Goal: Task Accomplishment & Management: Complete application form

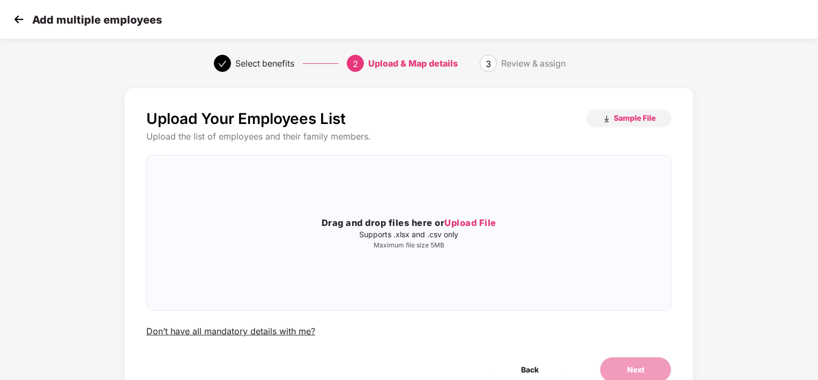
click at [477, 231] on p "Supports .xlsx and .csv only" at bounding box center [409, 234] width 525 height 9
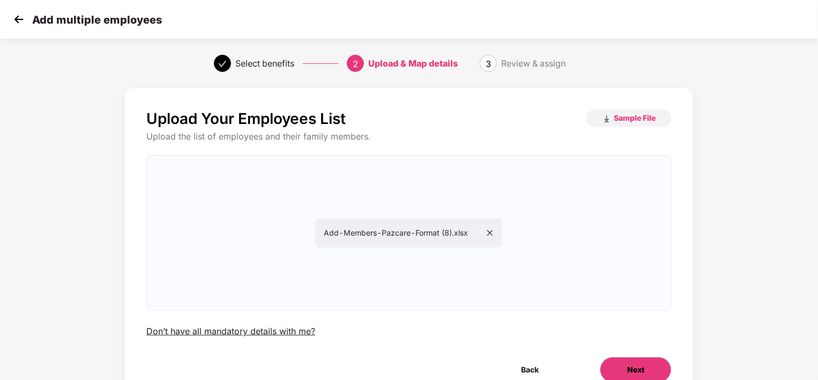
click at [638, 365] on span "Next" at bounding box center [636, 370] width 17 height 12
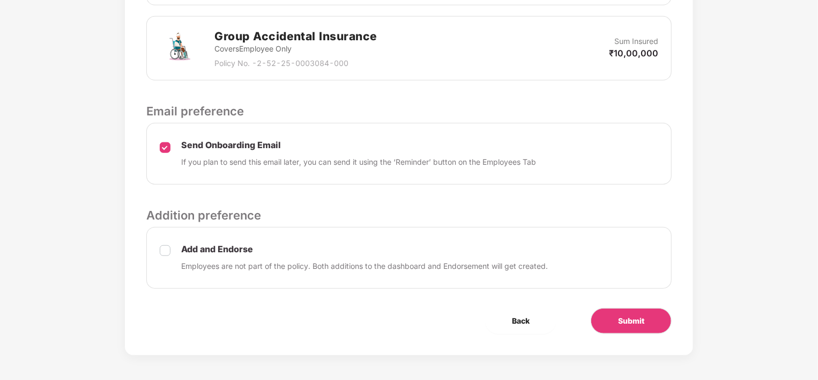
scroll to position [396, 0]
click at [632, 314] on span "Submit" at bounding box center [631, 320] width 26 height 12
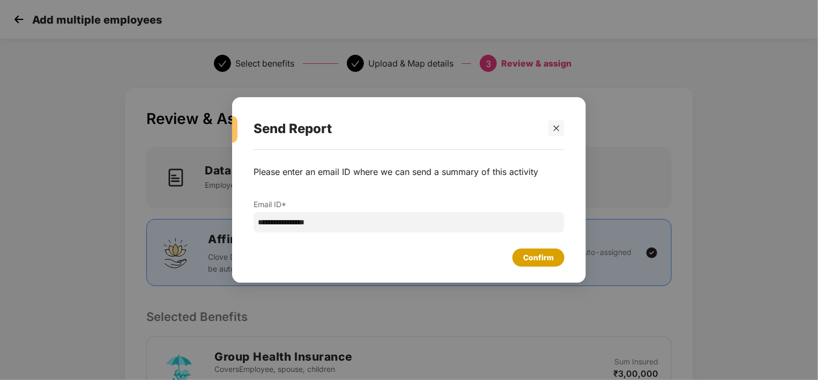
click at [542, 260] on div "Confirm" at bounding box center [538, 258] width 31 height 12
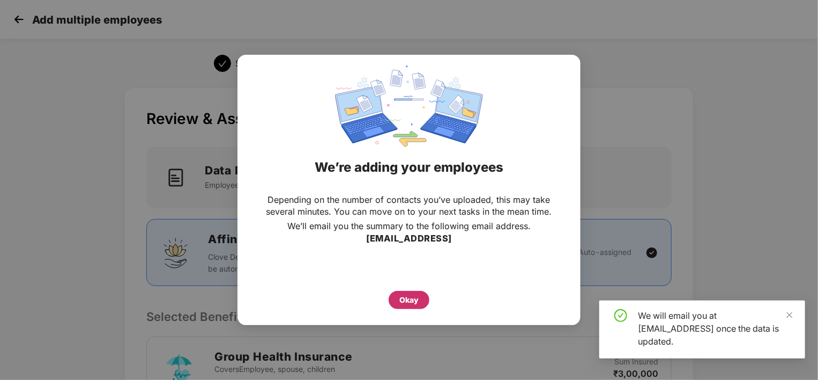
click at [407, 295] on div "Okay" at bounding box center [409, 300] width 19 height 12
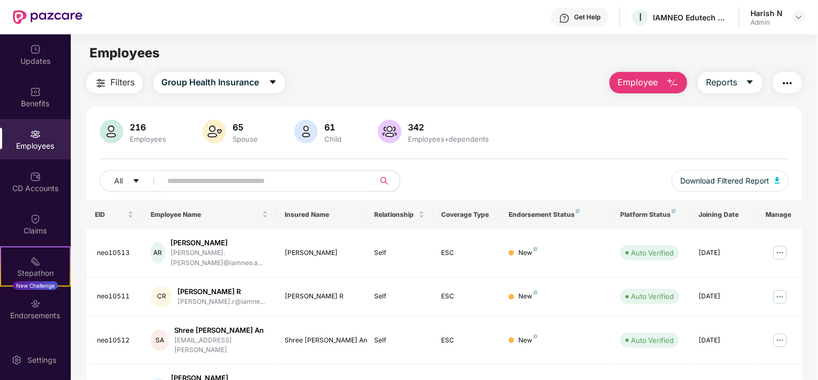
click at [33, 131] on img at bounding box center [35, 134] width 11 height 11
click at [31, 141] on div "Employees" at bounding box center [35, 146] width 71 height 11
click at [39, 132] on div "Employees" at bounding box center [35, 139] width 71 height 40
click at [552, 139] on div "216 Employees 65 Spouse 61 Child 342 Employees+dependents" at bounding box center [444, 133] width 689 height 26
click at [614, 141] on div "216 Employees 65 Spouse 61 Child 342 Employees+dependents" at bounding box center [444, 133] width 689 height 26
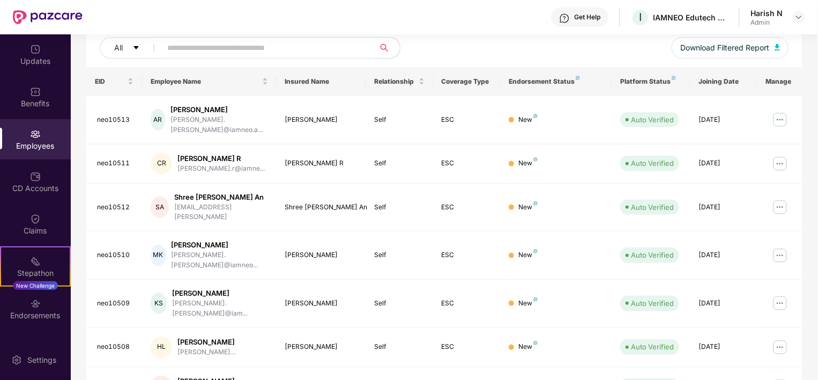
scroll to position [150, 0]
